Goal: Navigation & Orientation: Find specific page/section

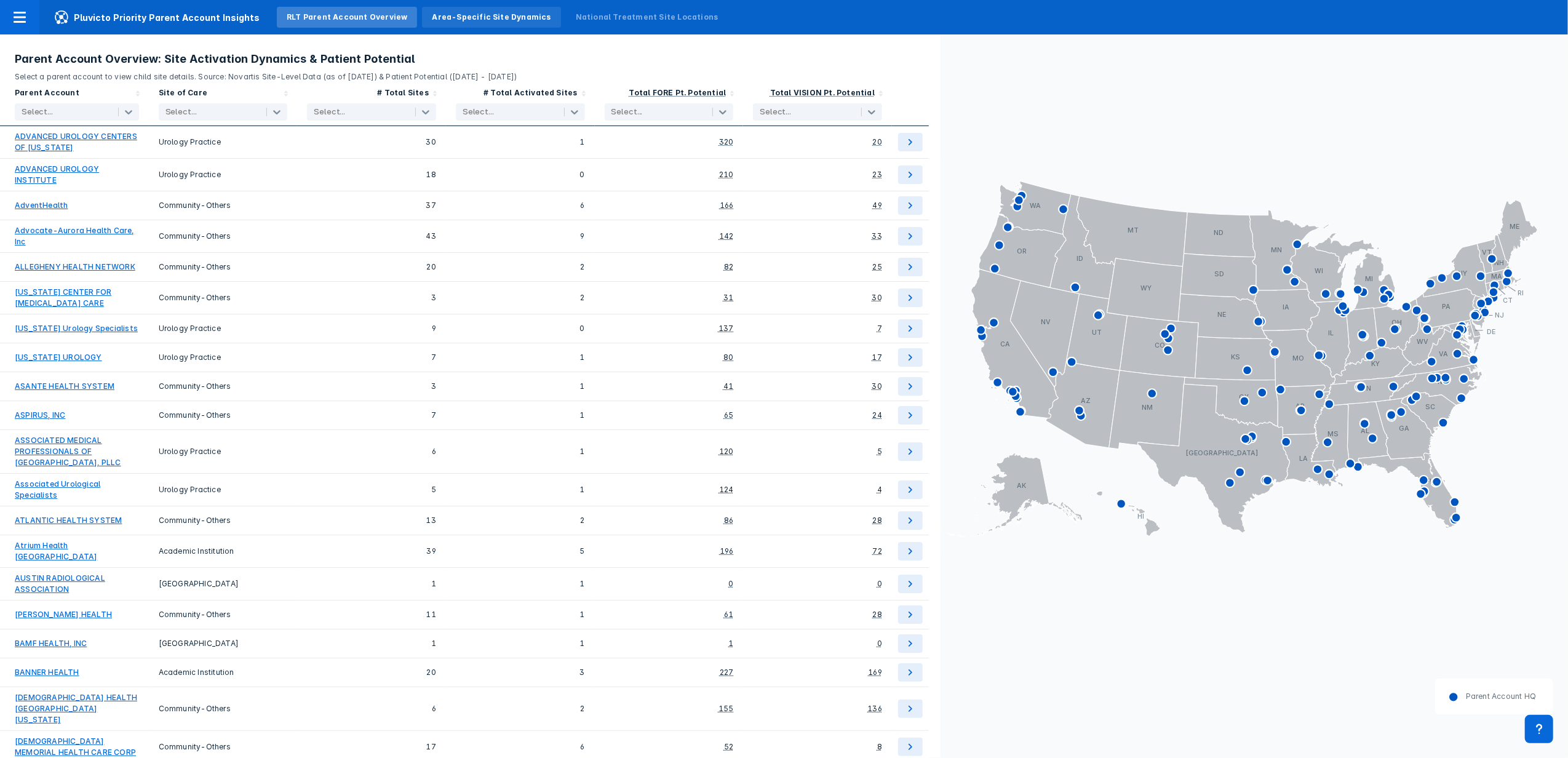
click at [469, 13] on div "Area-Specific Site Dynamics" at bounding box center [491, 16] width 119 height 11
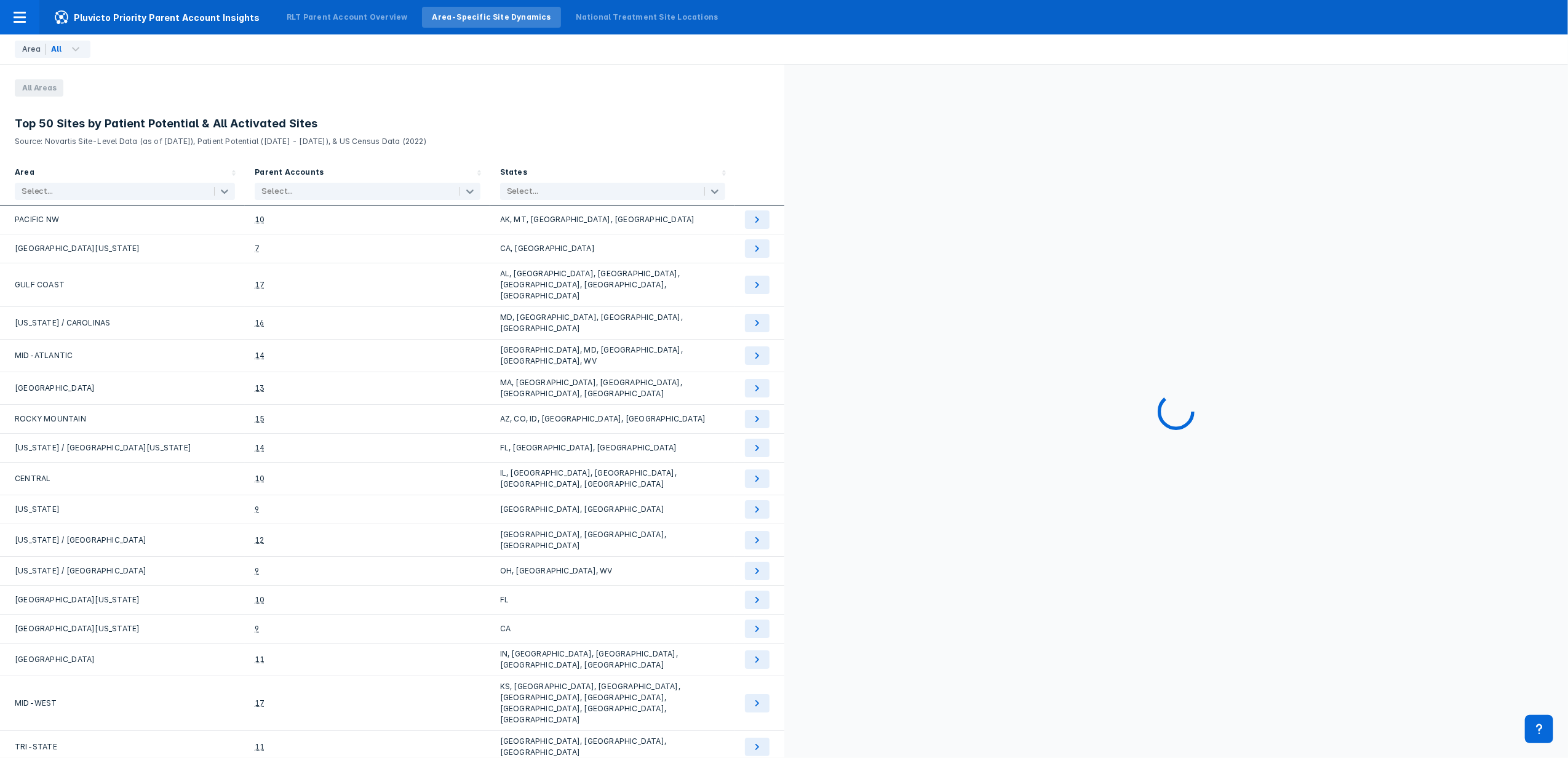
click at [614, 5] on div "RLT Parent Account Overview Area-Specific Site Dynamics National Treatment Site…" at bounding box center [502, 17] width 456 height 34
click at [611, 20] on div "National Treatment Site Locations" at bounding box center [647, 16] width 143 height 11
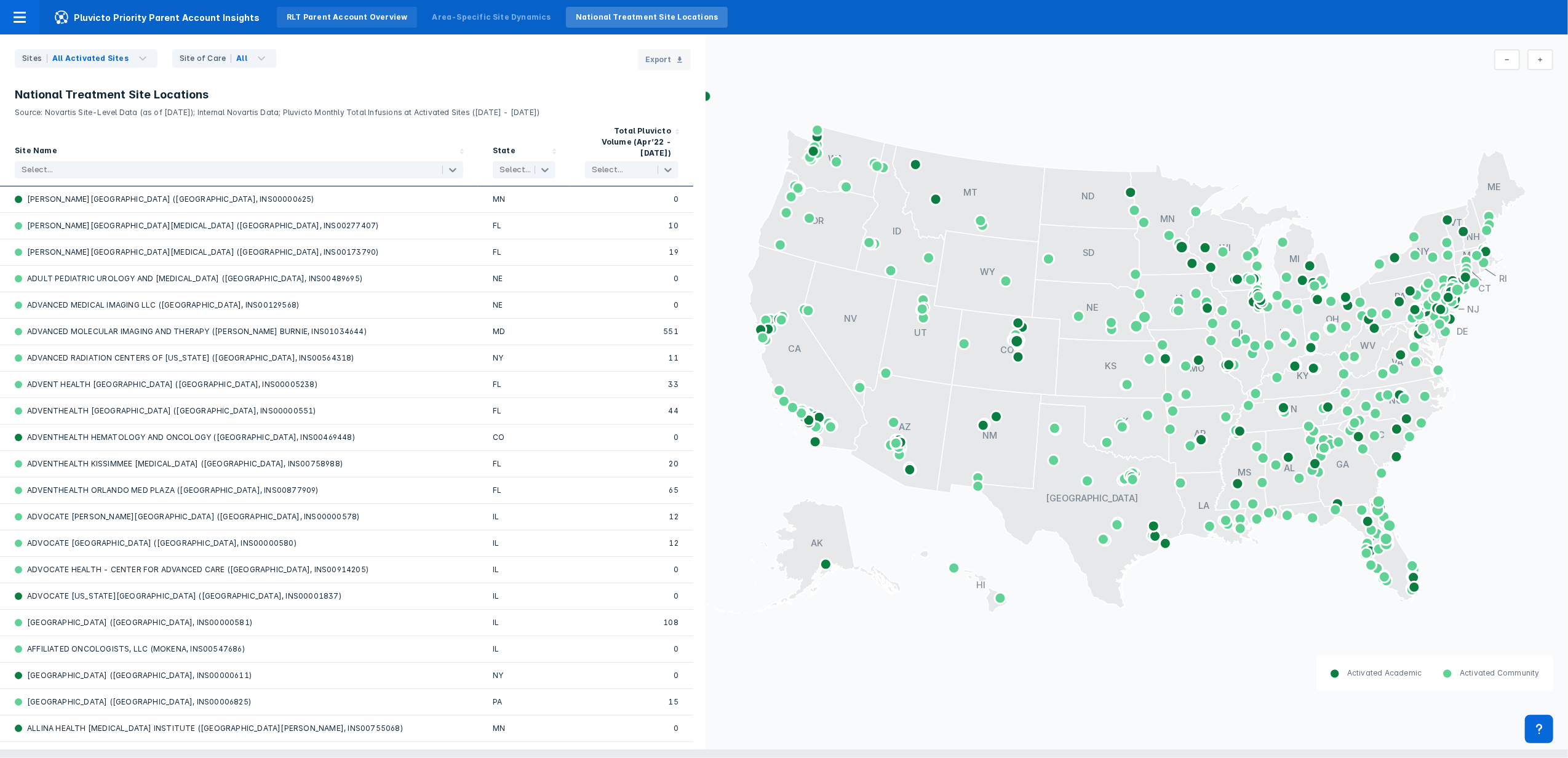
click at [357, 19] on div "RLT Parent Account Overview" at bounding box center [347, 16] width 121 height 11
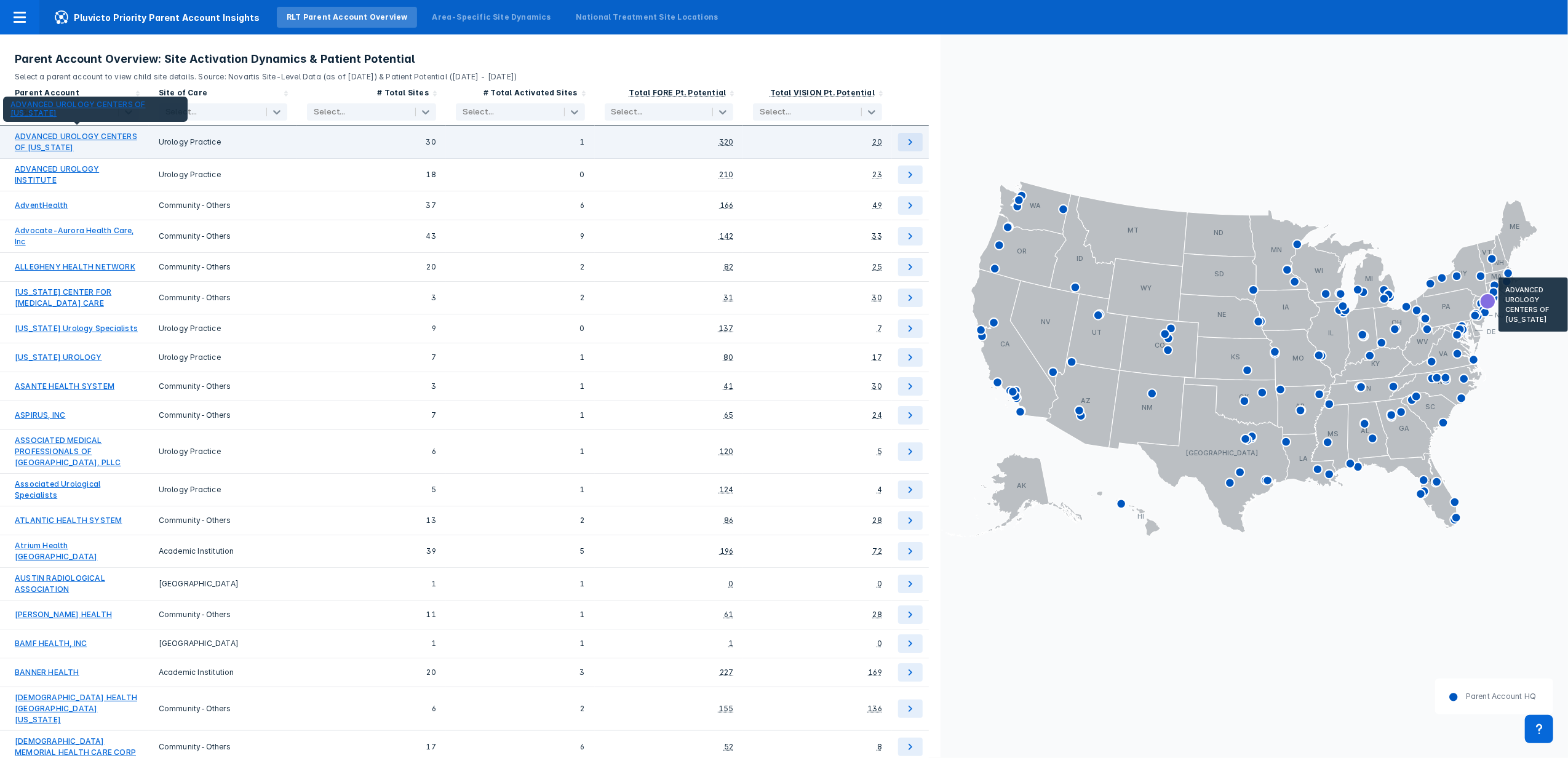
click at [45, 145] on link "ADVANCED UROLOGY CENTERS OF [US_STATE]" at bounding box center [77, 142] width 124 height 22
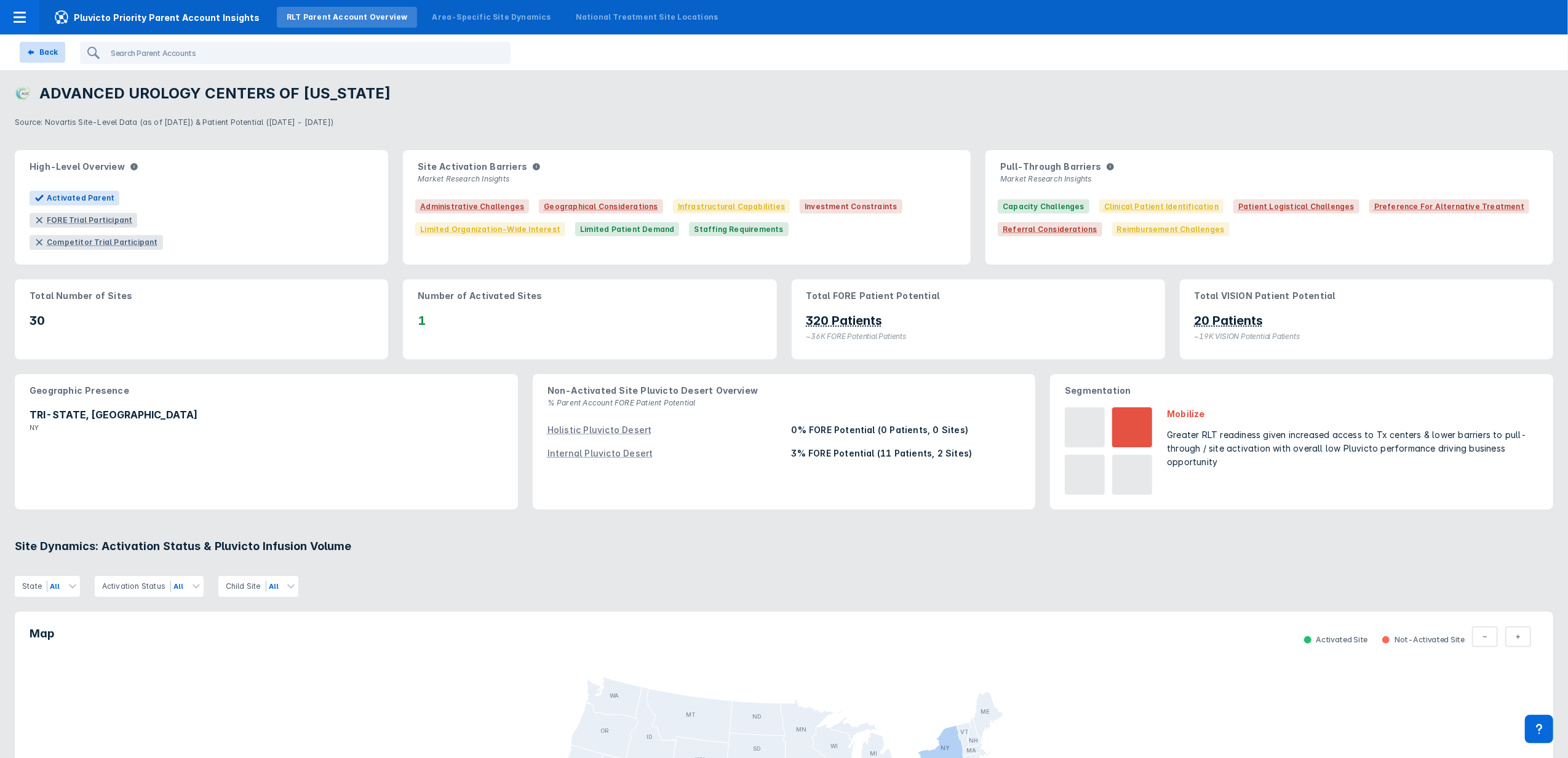
click at [37, 56] on div "Back" at bounding box center [42, 51] width 31 height 11
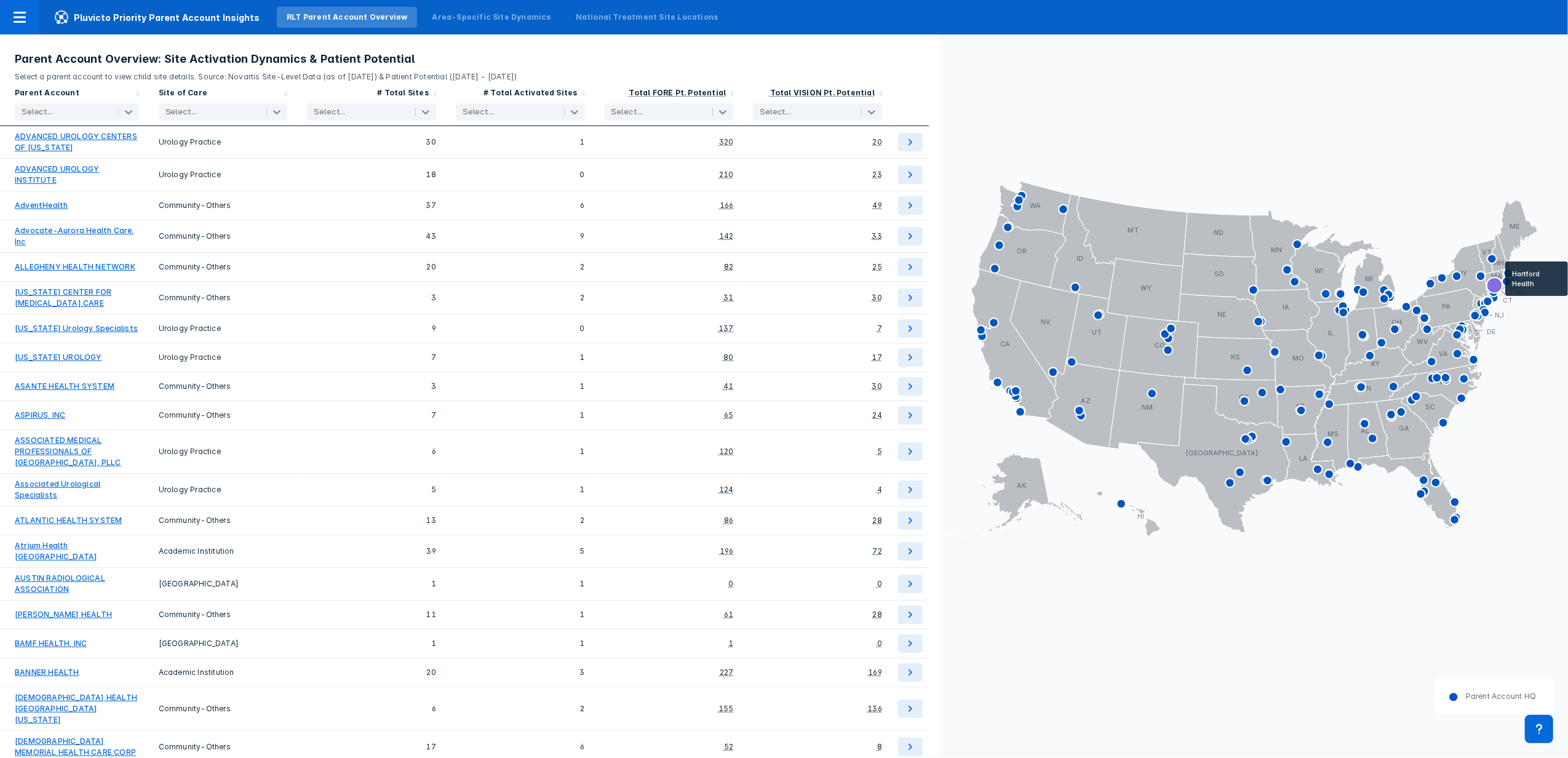
scroll to position [1399, 0]
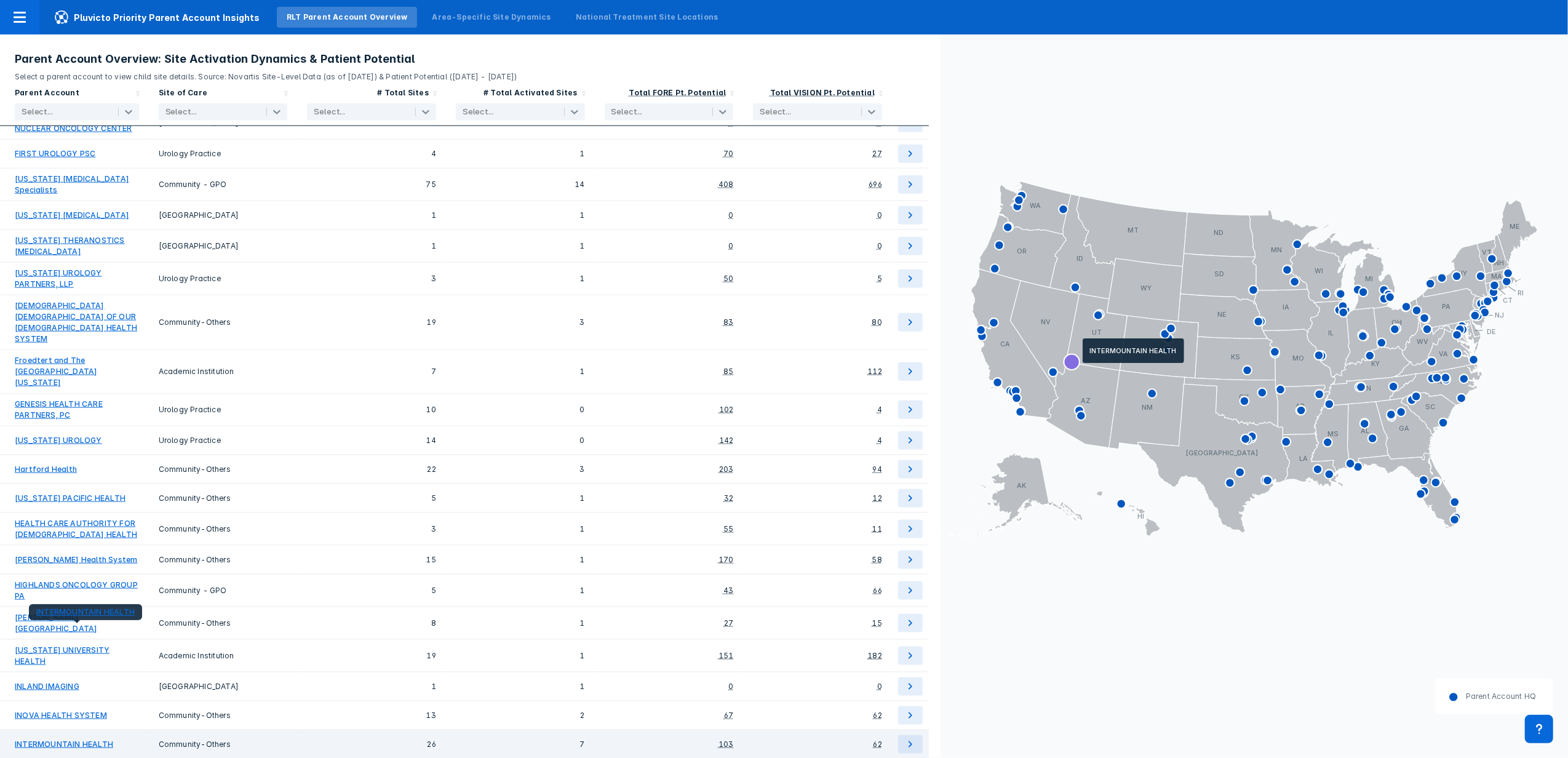
click at [38, 739] on link "INTERMOUNTAIN HEALTH" at bounding box center [64, 744] width 99 height 11
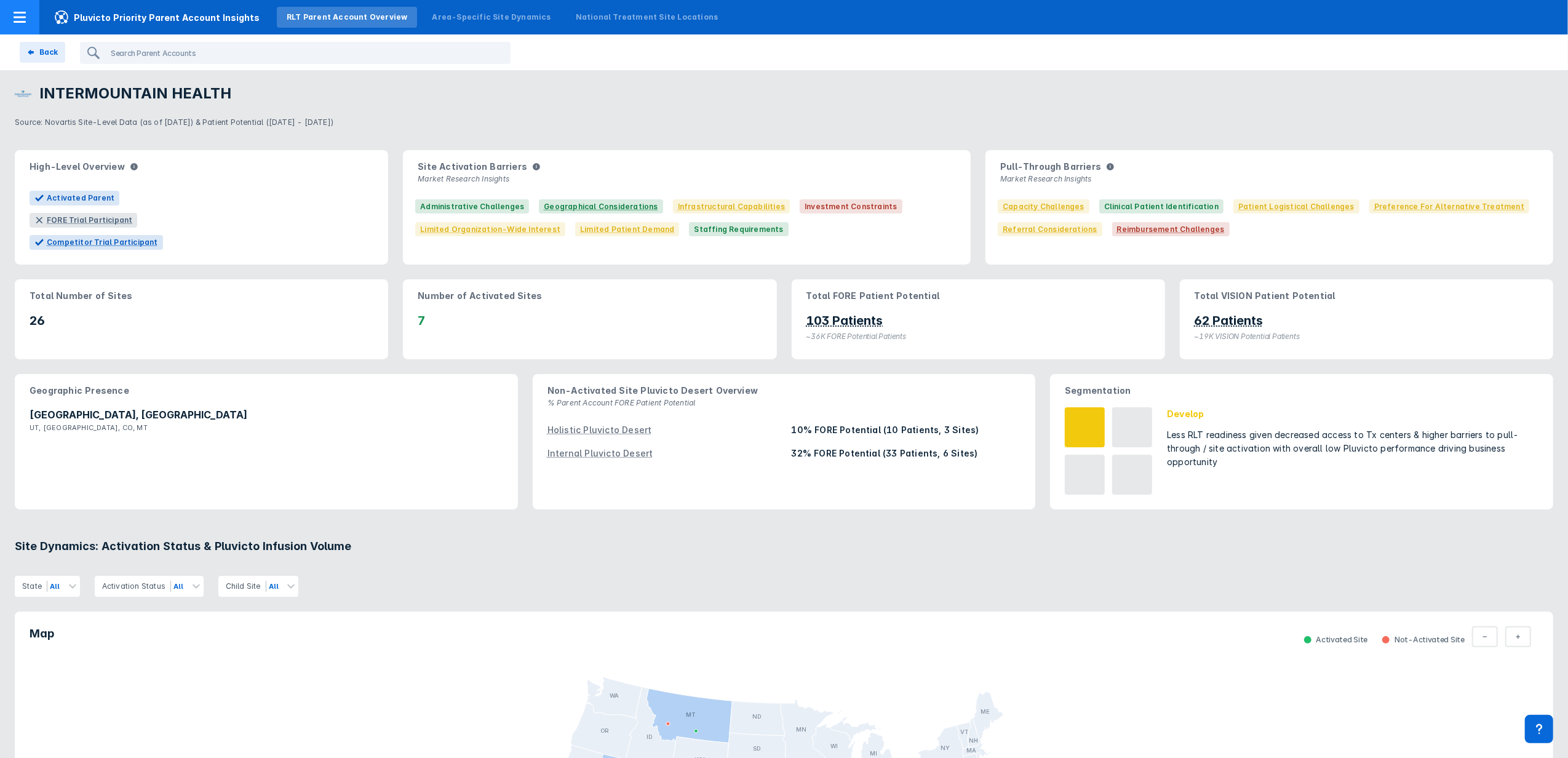
click at [11, 22] on div at bounding box center [19, 17] width 39 height 34
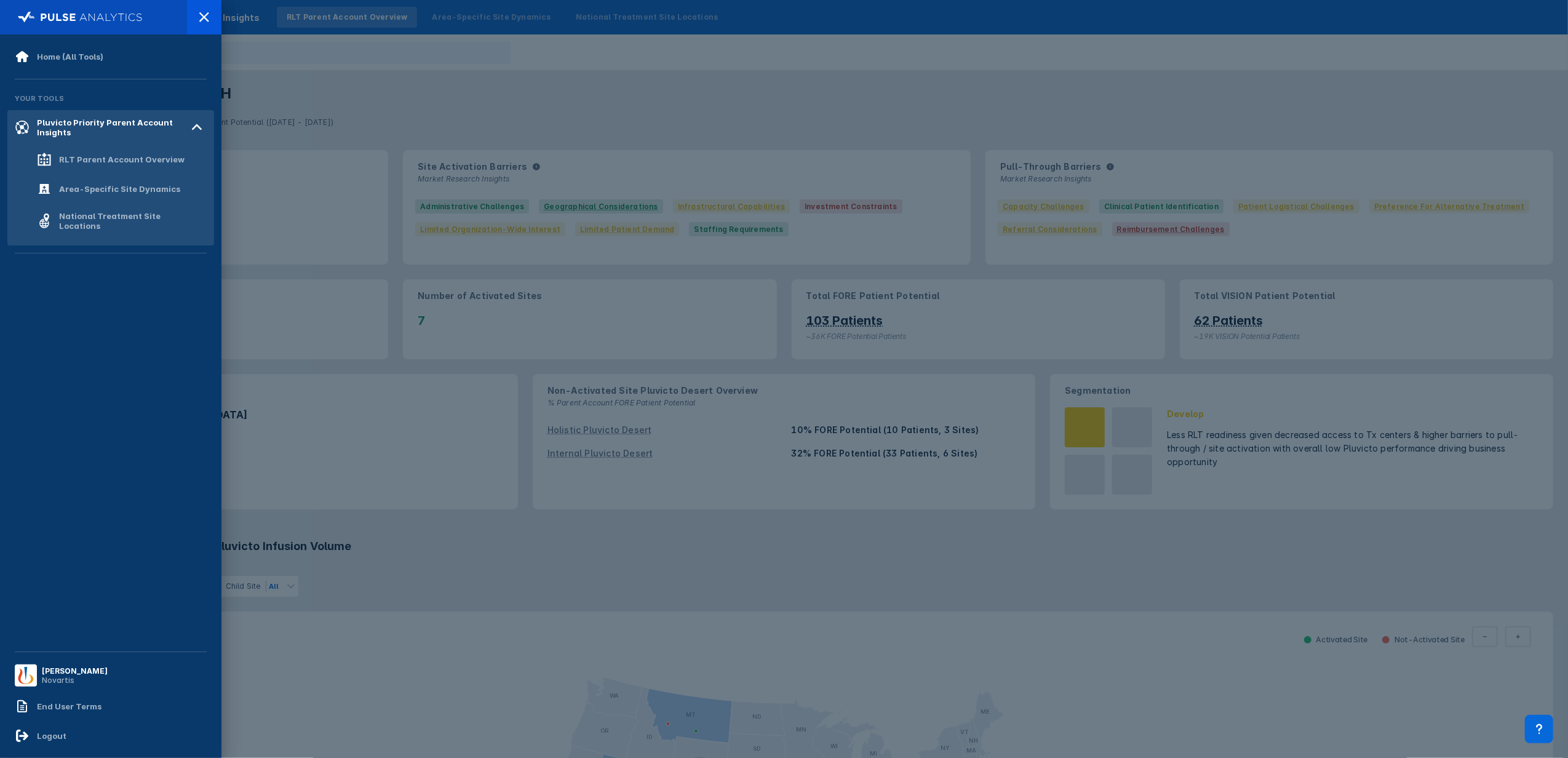
click at [430, 413] on div at bounding box center [784, 379] width 1568 height 758
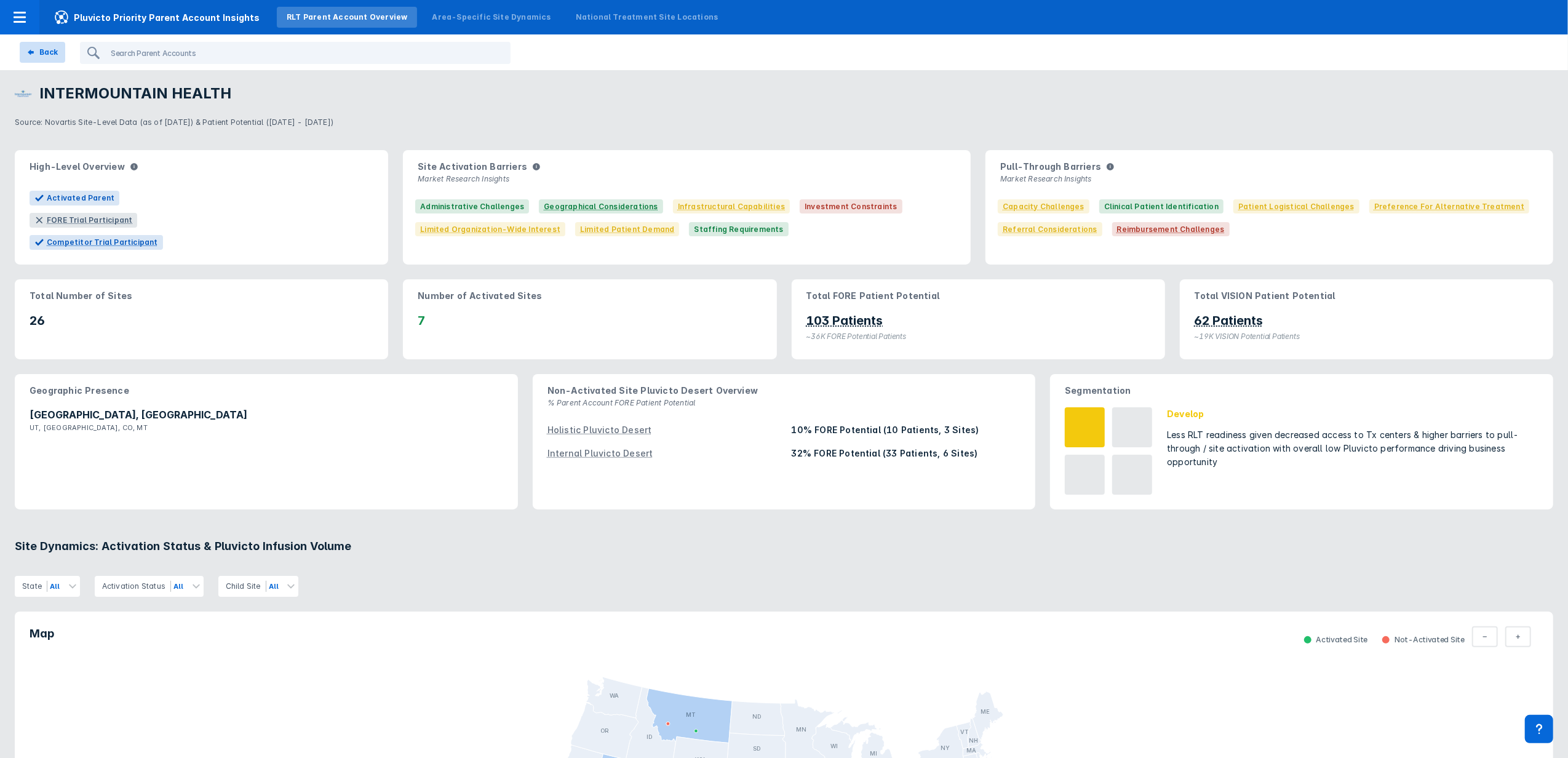
click at [42, 61] on button "Back" at bounding box center [43, 52] width 46 height 21
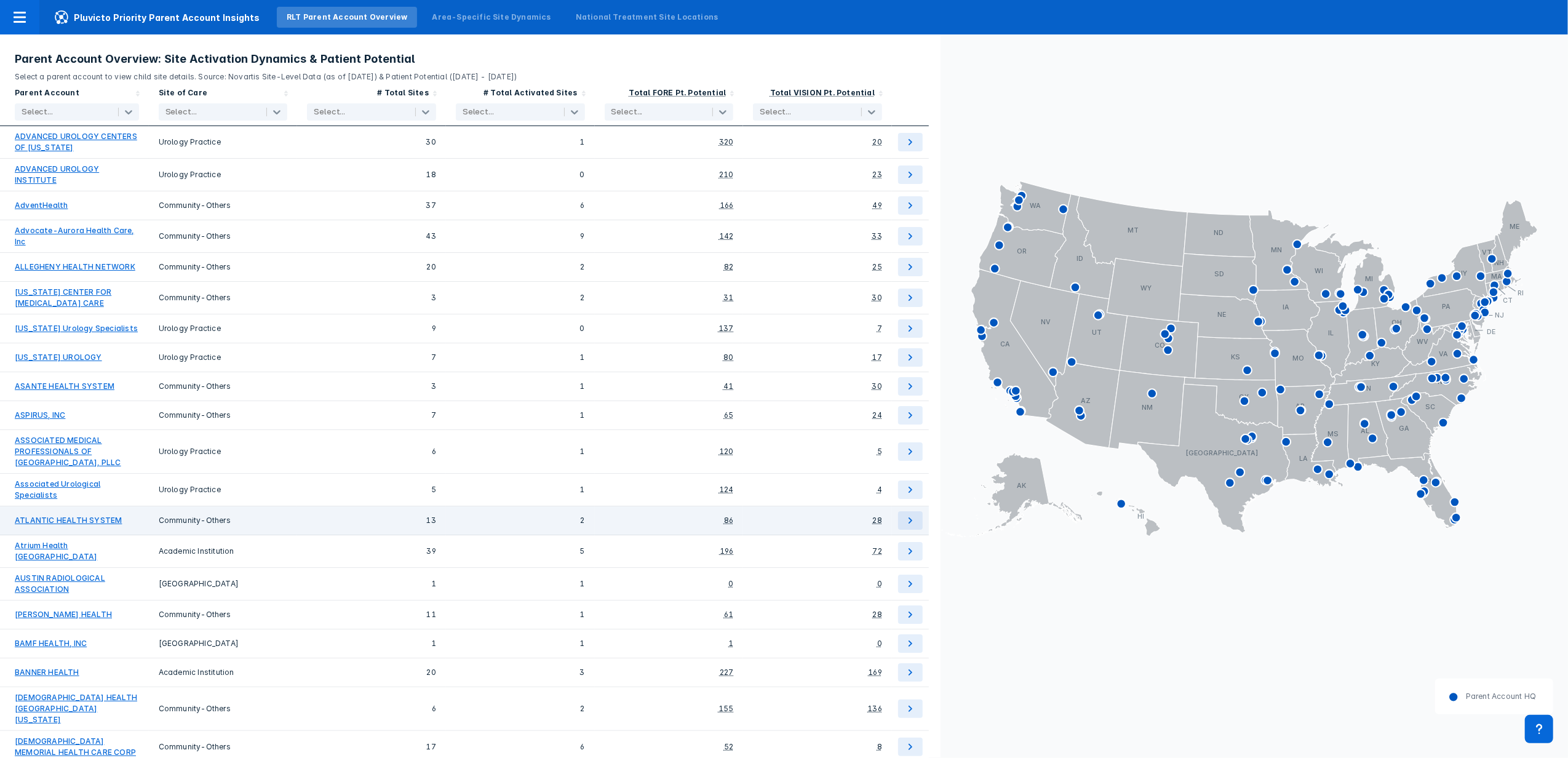
click at [65, 515] on link "ATLANTIC HEALTH SYSTEM" at bounding box center [69, 520] width 107 height 11
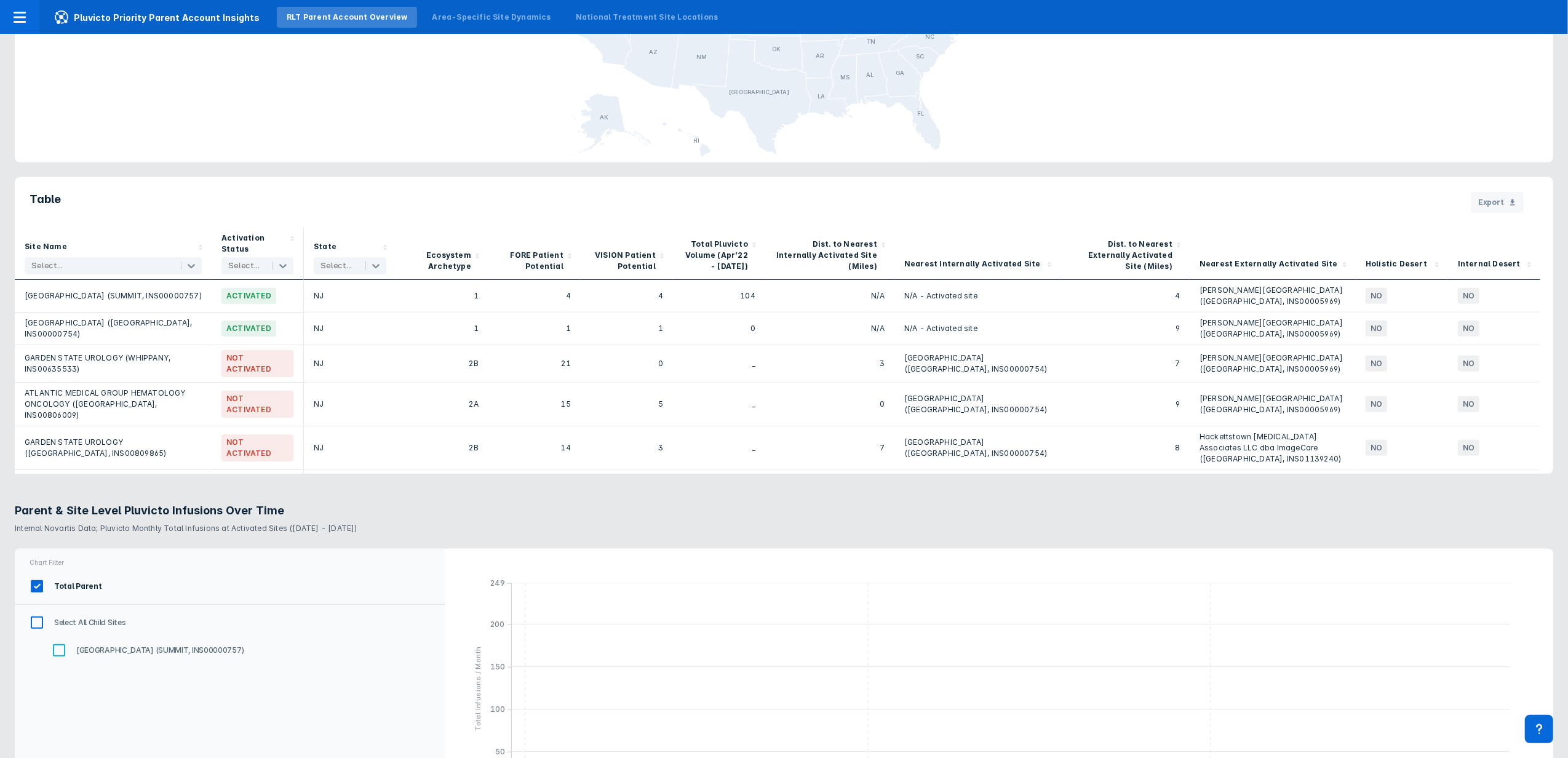
scroll to position [908, 0]
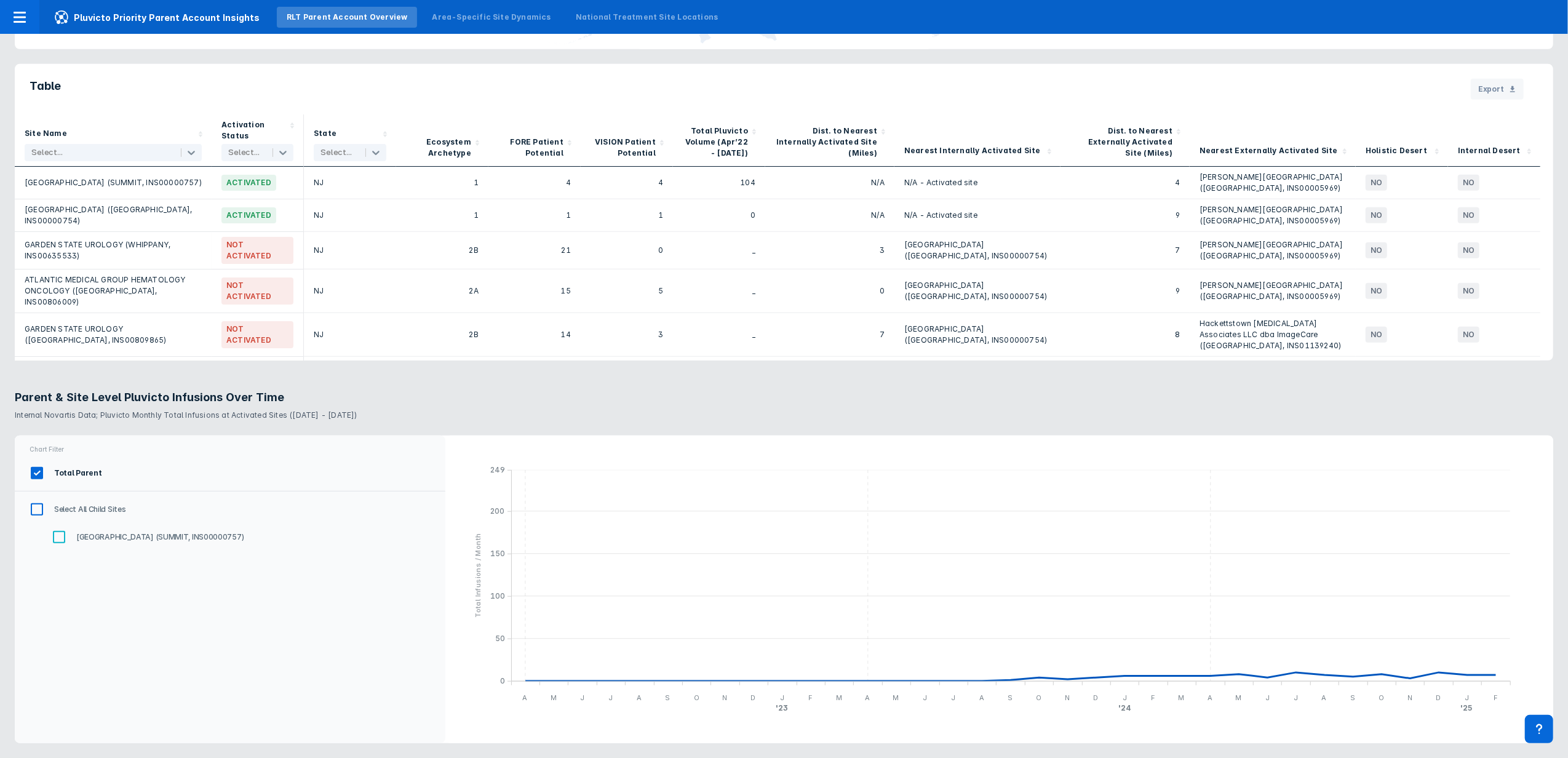
click at [57, 531] on input "[GEOGRAPHIC_DATA] (SUMMIT, INS00000757)" at bounding box center [59, 537] width 21 height 21
checkbox input "true"
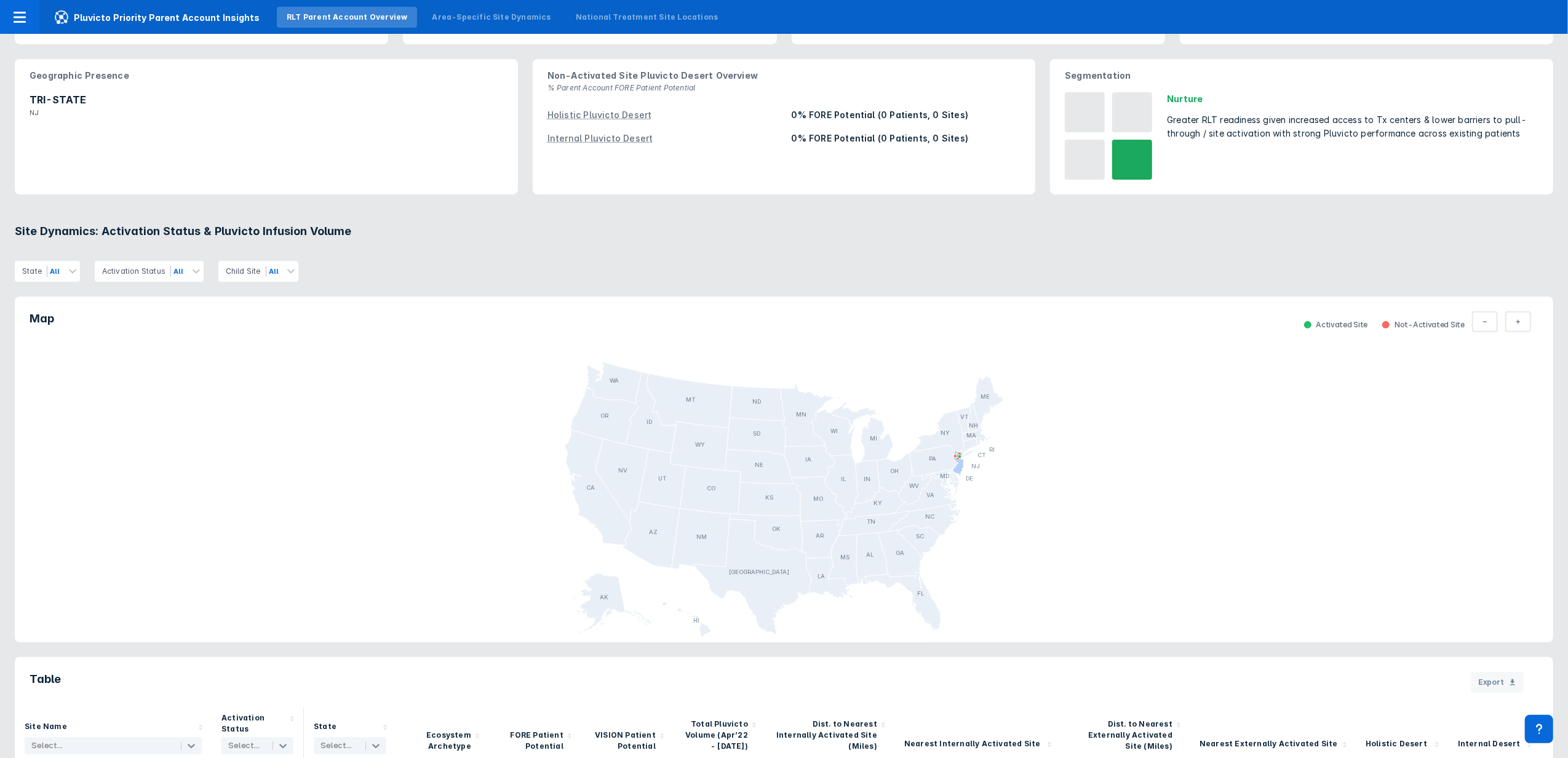
scroll to position [0, 0]
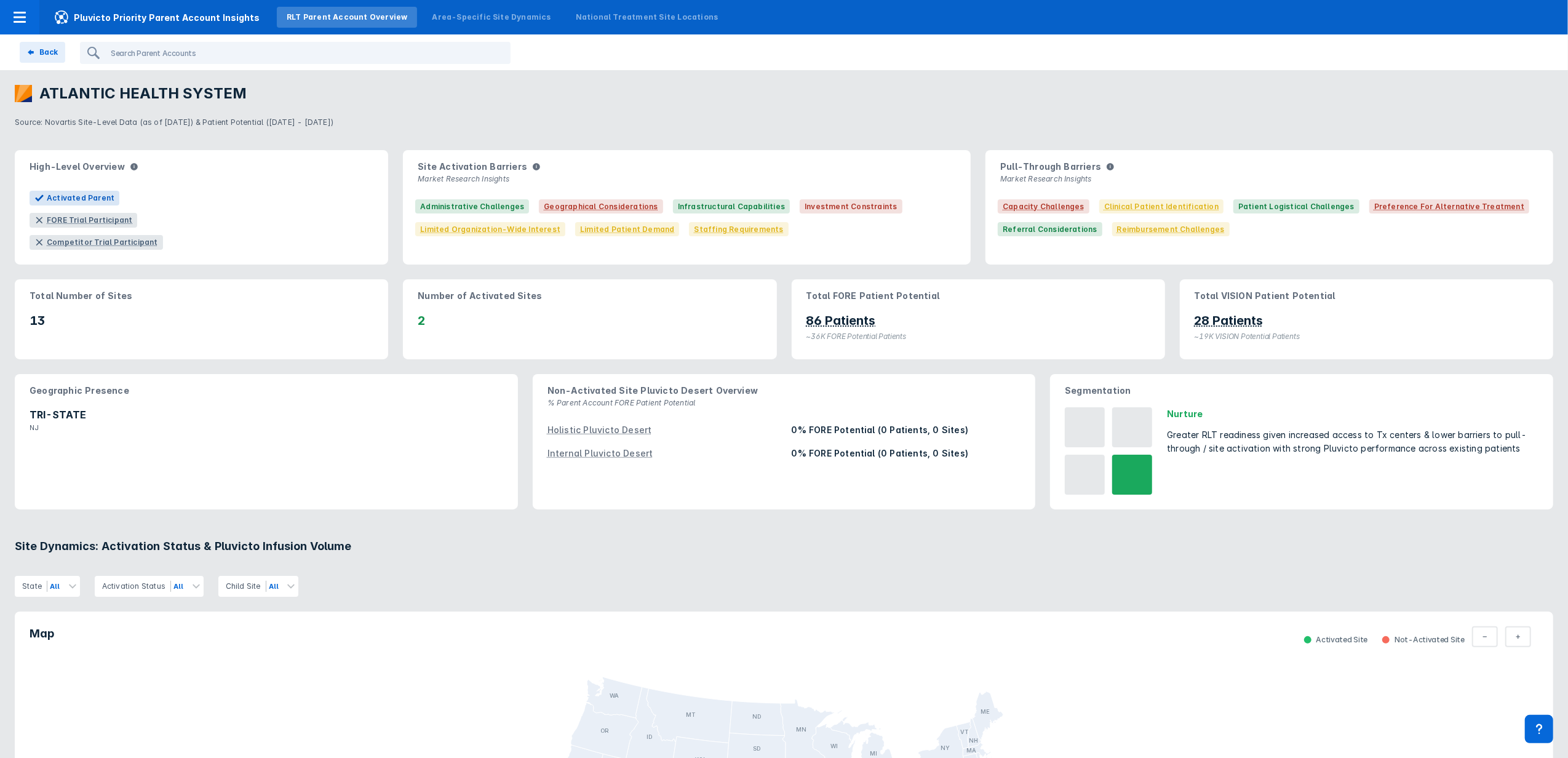
click at [432, 86] on div "ATLANTIC HEALTH SYSTEM" at bounding box center [784, 94] width 1539 height 17
click at [457, 11] on div "Area-Specific Site Dynamics" at bounding box center [491, 16] width 119 height 11
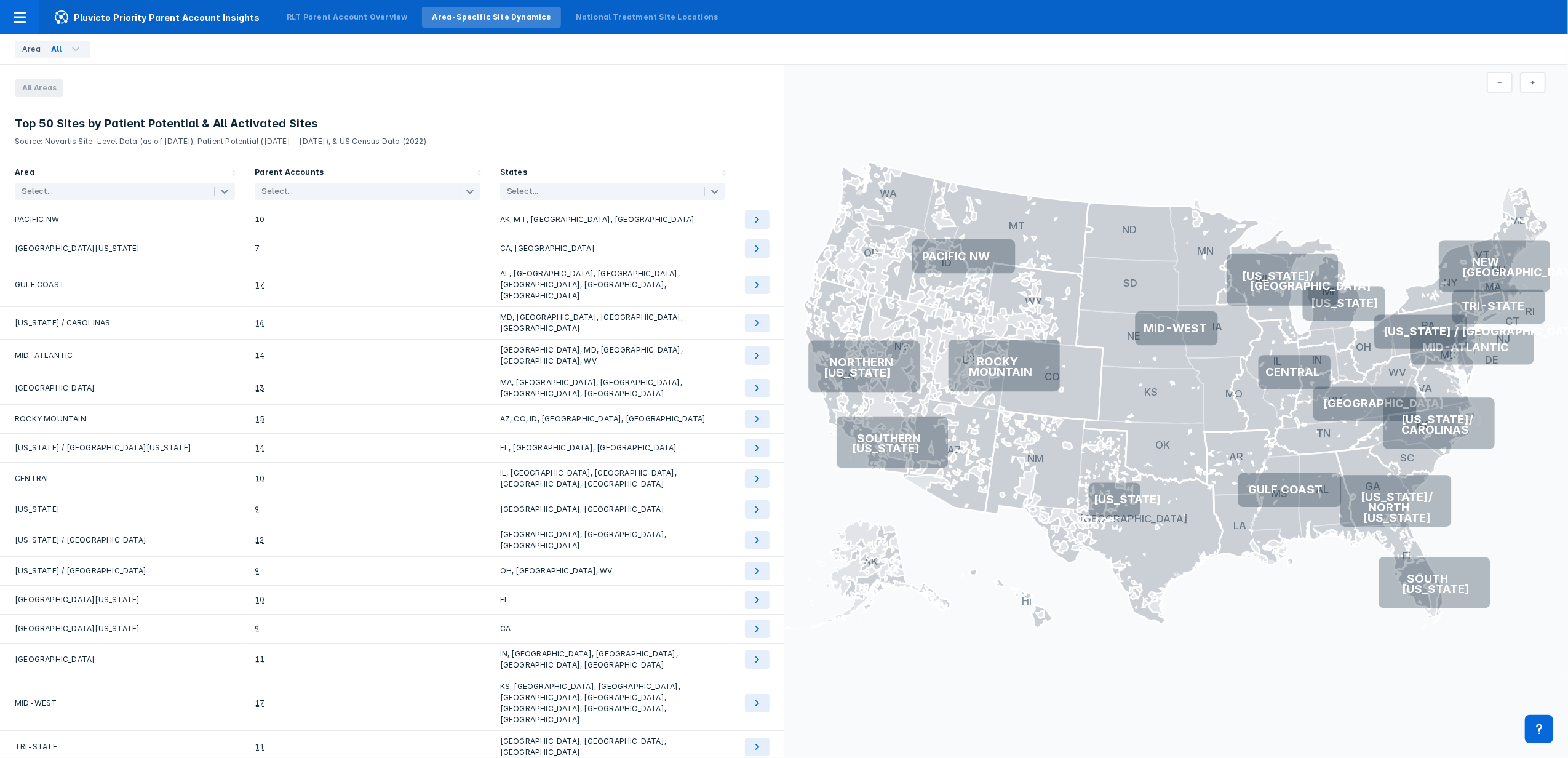
click at [532, 94] on div "All Areas" at bounding box center [384, 88] width 770 height 17
